Goal: Task Accomplishment & Management: Complete application form

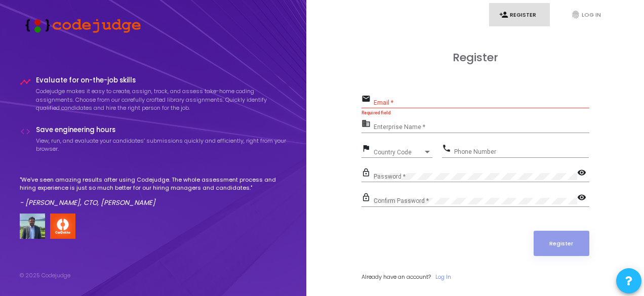
click at [410, 99] on div "Email *" at bounding box center [482, 101] width 216 height 16
type input "h"
type input "m"
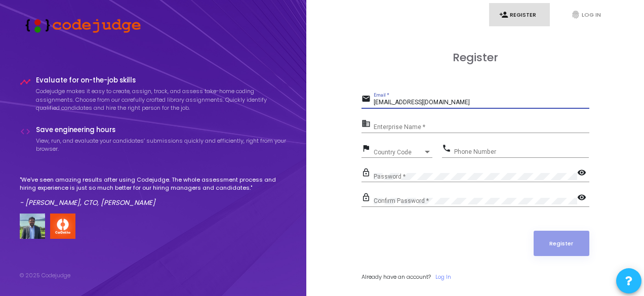
drag, startPoint x: 374, startPoint y: 104, endPoint x: 399, endPoint y: 102, distance: 25.4
click at [399, 102] on input "[EMAIL_ADDRESS][DOMAIN_NAME]" at bounding box center [482, 102] width 216 height 7
type input "[EMAIL_ADDRESS][DOMAIN_NAME]"
click at [421, 122] on div "Enterprise Name *" at bounding box center [482, 126] width 216 height 16
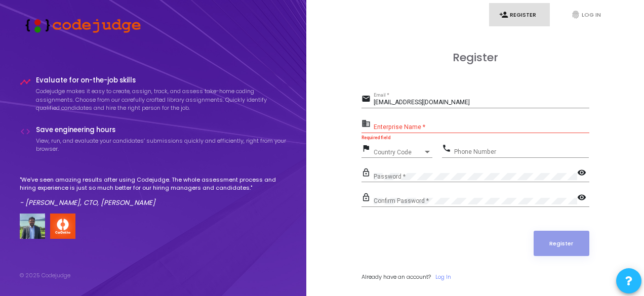
click at [421, 122] on div "Enterprise Name *" at bounding box center [482, 126] width 216 height 16
click at [428, 124] on input "Enterprise Name *" at bounding box center [482, 127] width 216 height 7
click at [403, 126] on input "Enterprise Name *" at bounding box center [482, 127] width 216 height 7
click at [419, 127] on input "Enterprise Name *" at bounding box center [482, 127] width 216 height 7
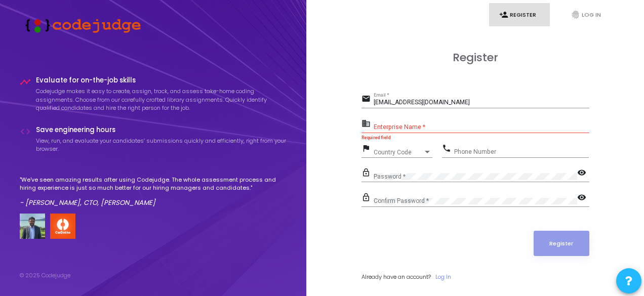
click at [407, 159] on div "flag Country Code Country Code" at bounding box center [397, 153] width 71 height 23
click at [403, 152] on span "Country Code" at bounding box center [392, 152] width 36 height 7
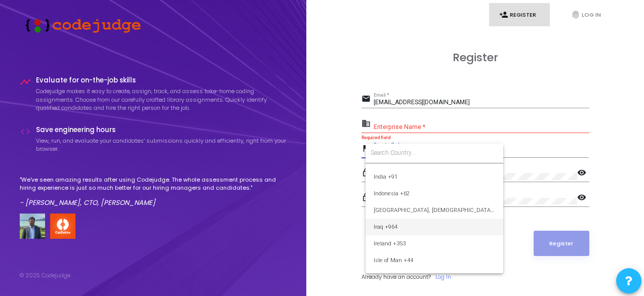
scroll to position [1582, 0]
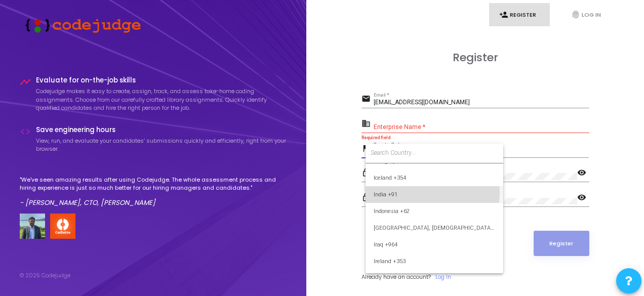
click at [402, 191] on span "India +91" at bounding box center [435, 194] width 122 height 17
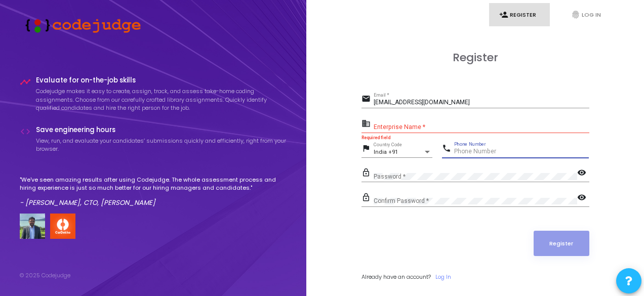
click at [474, 150] on input "Phone Number" at bounding box center [521, 151] width 135 height 7
click at [462, 152] on input "09380818600" at bounding box center [521, 151] width 135 height 7
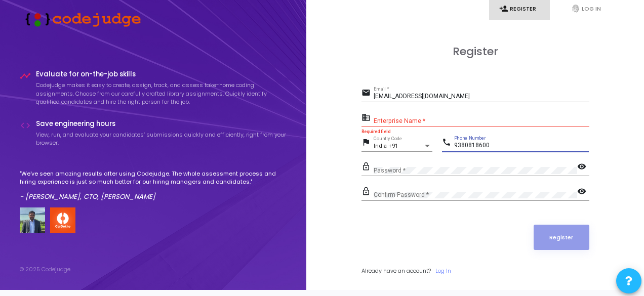
type input "9380818600"
click at [413, 165] on div "Password *" at bounding box center [476, 169] width 204 height 16
click at [425, 165] on div "Password *" at bounding box center [476, 169] width 204 height 16
click at [408, 188] on div "Confirm Password *" at bounding box center [476, 193] width 204 height 16
click at [431, 115] on div "Enterprise Name *" at bounding box center [482, 119] width 216 height 16
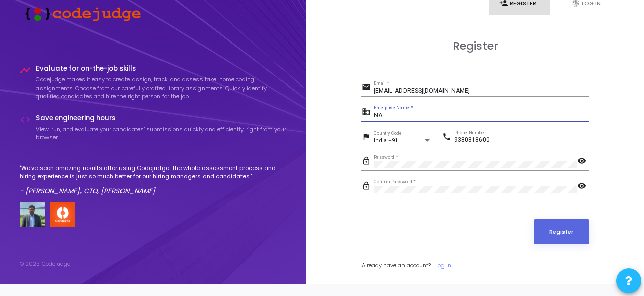
scroll to position [0, 0]
type input "NA"
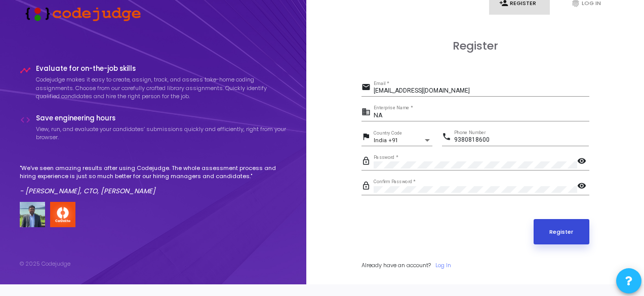
click at [562, 224] on button "Register" at bounding box center [562, 231] width 56 height 25
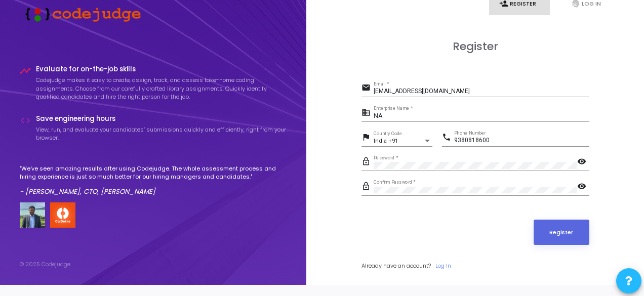
scroll to position [12, 0]
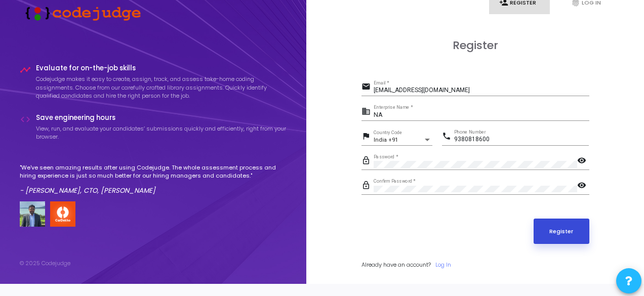
click at [553, 229] on button "Register" at bounding box center [562, 231] width 56 height 25
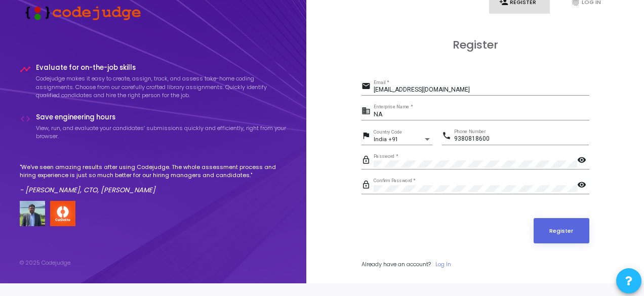
scroll to position [0, 0]
